Goal: Information Seeking & Learning: Find specific fact

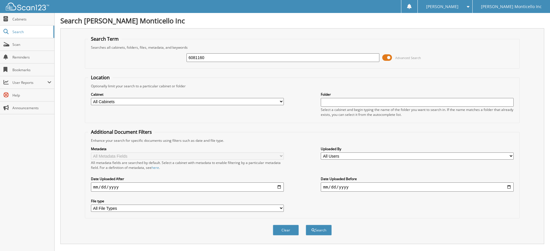
drag, startPoint x: 212, startPoint y: 57, endPoint x: 186, endPoint y: 59, distance: 25.8
click at [186, 59] on div "6081160 Advanced Search" at bounding box center [302, 58] width 428 height 16
paste input "6081105"
type input "6081105"
click at [314, 230] on button "Search" at bounding box center [319, 230] width 26 height 11
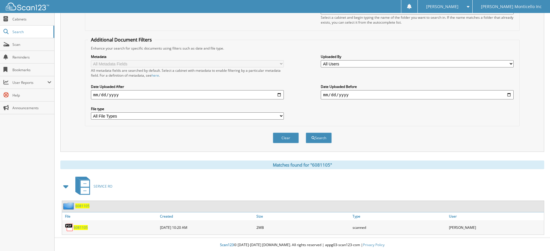
scroll to position [94, 0]
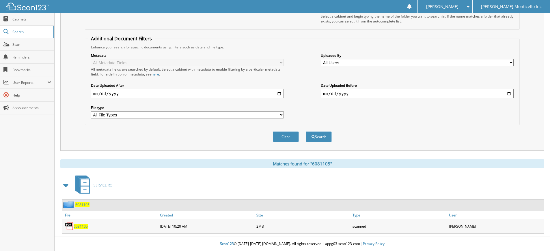
click at [79, 227] on span "6081105" at bounding box center [81, 226] width 14 height 5
